Goal: Transaction & Acquisition: Purchase product/service

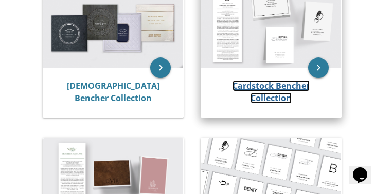
click at [232, 82] on link "Cardstock Bencher Collection" at bounding box center [270, 92] width 77 height 24
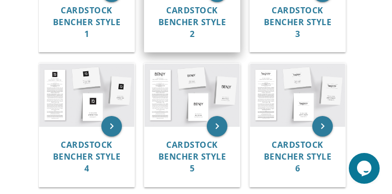
scroll to position [432, 0]
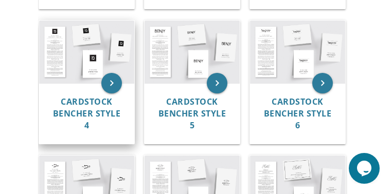
click at [94, 81] on img at bounding box center [86, 52] width 95 height 63
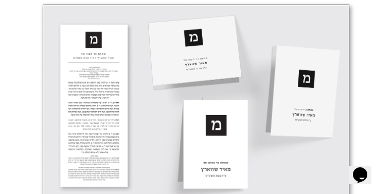
scroll to position [555, 0]
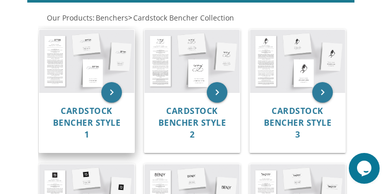
click at [92, 85] on img at bounding box center [86, 61] width 95 height 63
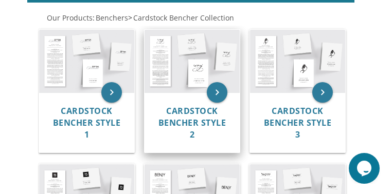
click at [194, 87] on img at bounding box center [192, 61] width 95 height 63
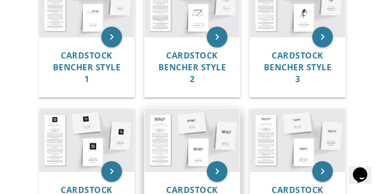
scroll to position [411, 0]
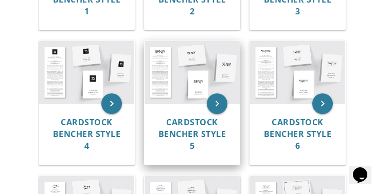
click at [198, 95] on img at bounding box center [192, 72] width 95 height 63
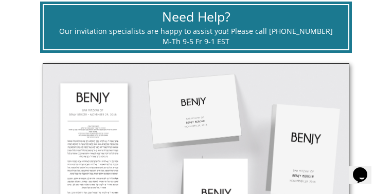
scroll to position [535, 0]
